Goal: Understand process/instructions: Learn about a topic

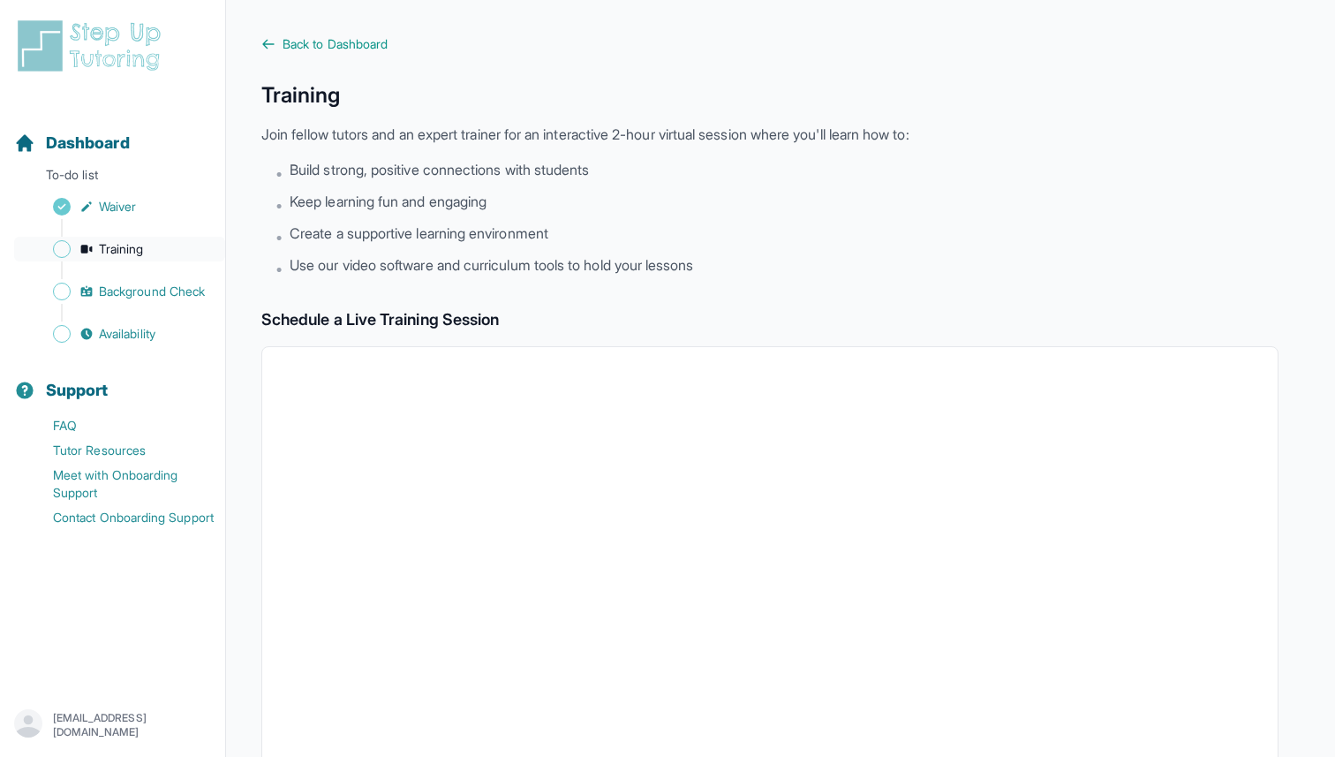
click at [99, 240] on span "Training" at bounding box center [121, 249] width 45 height 18
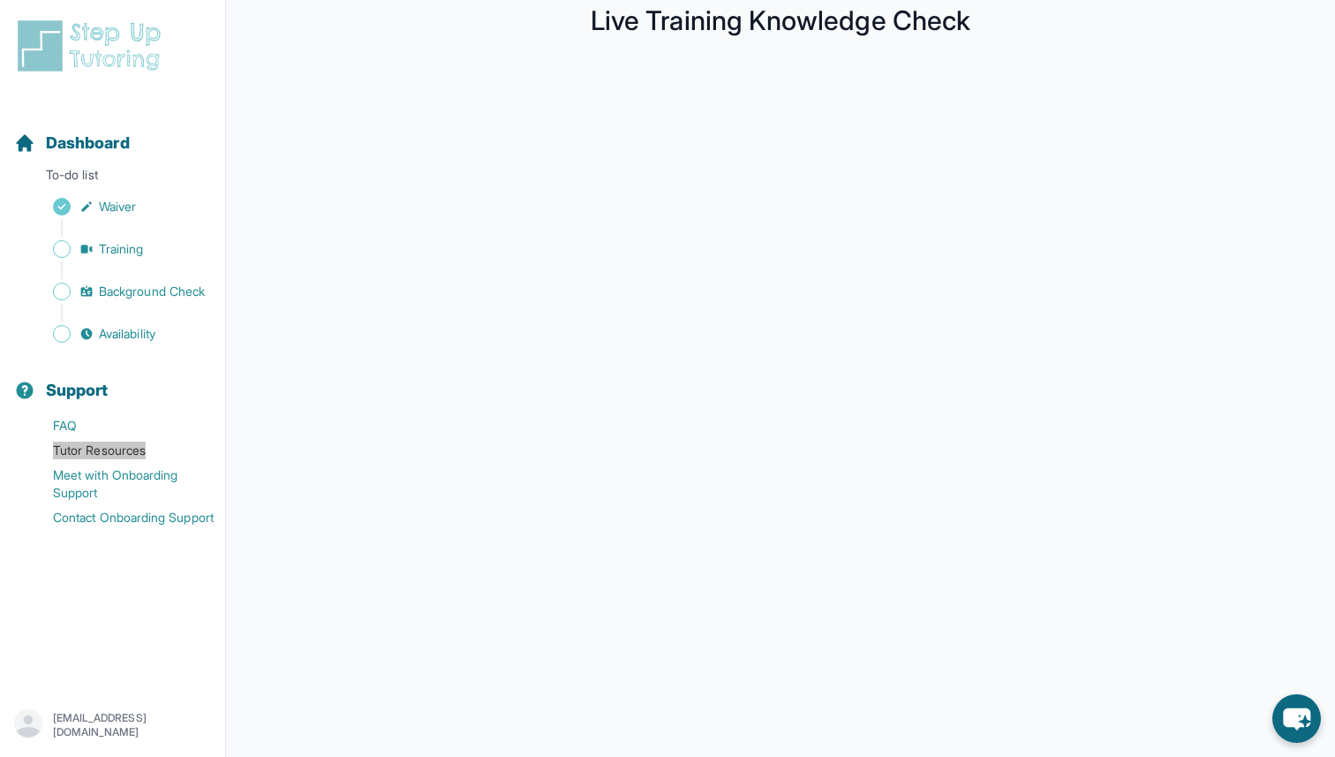
scroll to position [75, 0]
click at [99, 240] on span "Training" at bounding box center [121, 249] width 45 height 18
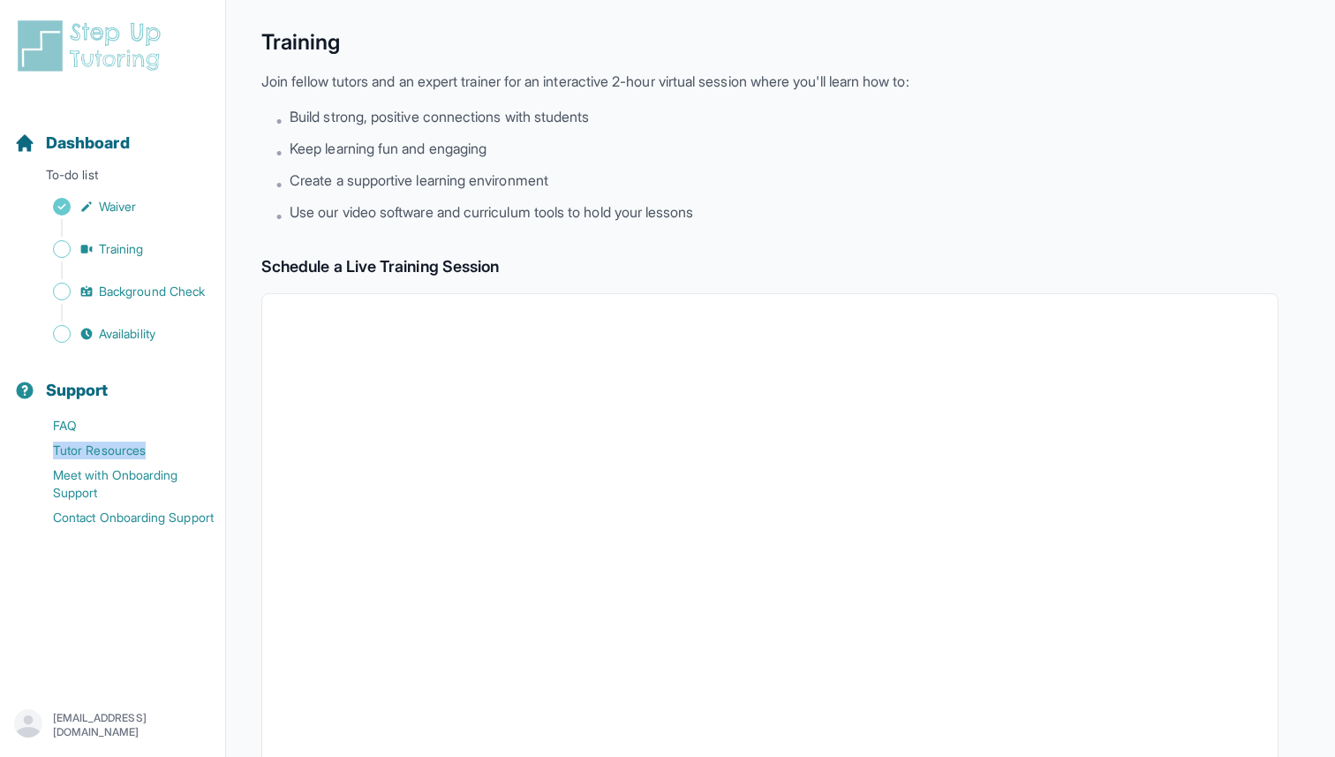
scroll to position [75, 0]
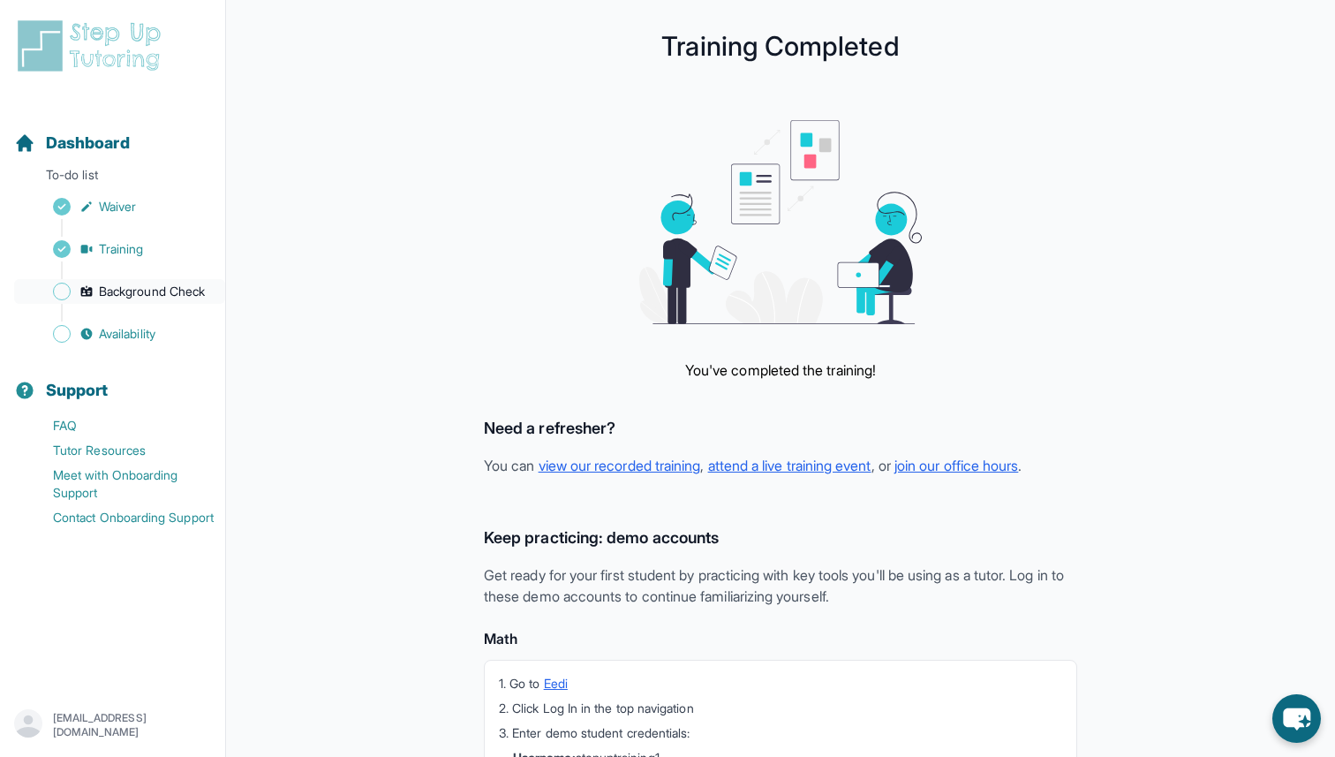
click at [117, 283] on span "Background Check" at bounding box center [152, 292] width 106 height 18
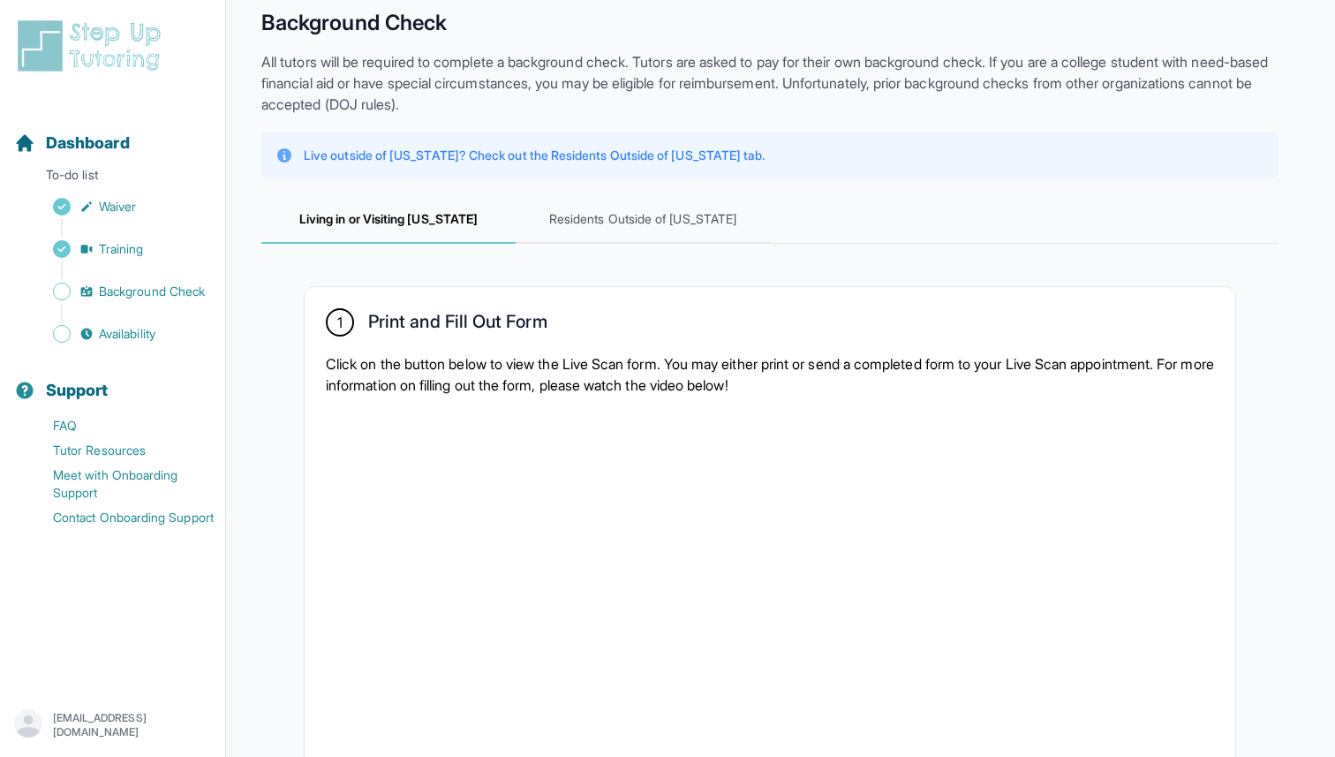
scroll to position [86, 0]
